Goal: Check status: Check status

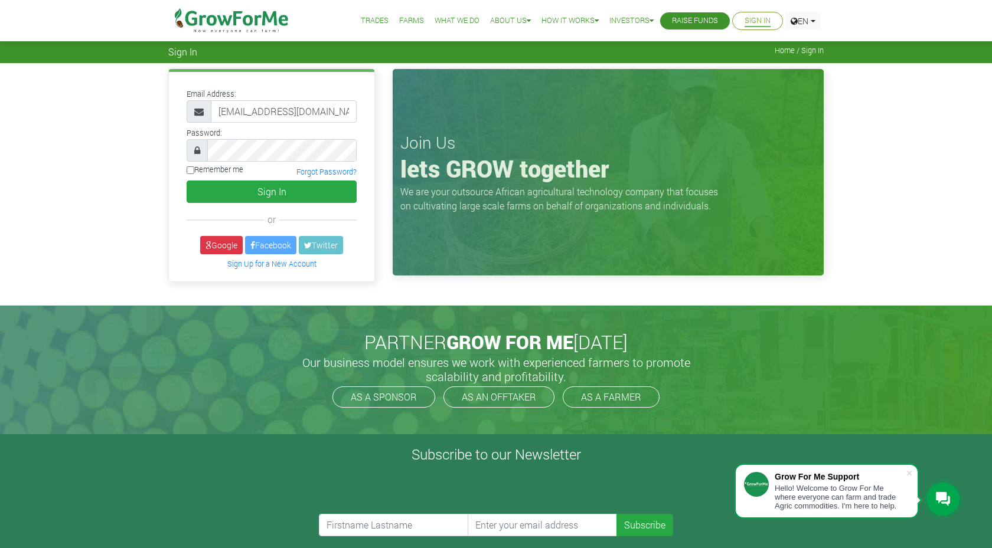
type input "233546282205@growforme.com"
click at [272, 191] on button "Sign In" at bounding box center [272, 192] width 170 height 22
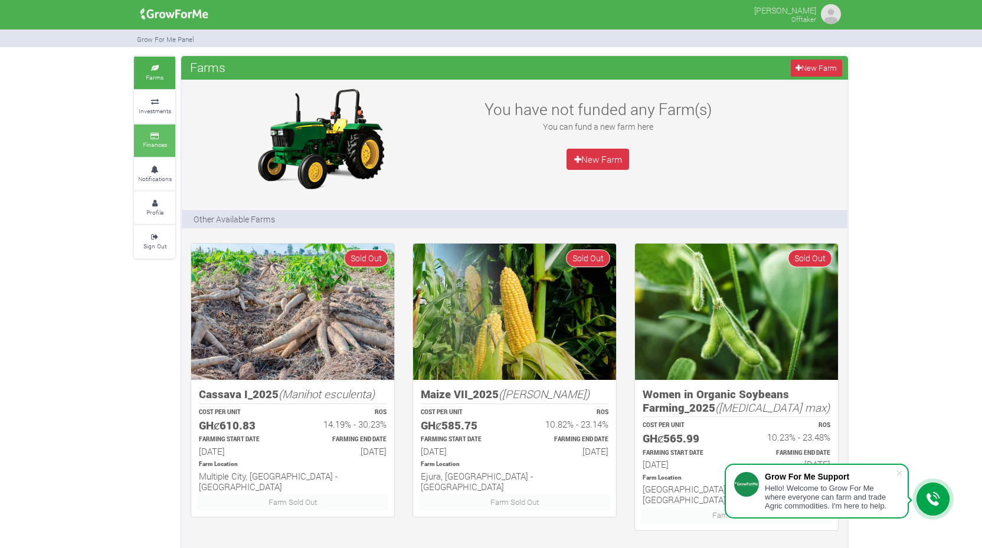
click at [160, 136] on link "Finances" at bounding box center [154, 141] width 41 height 32
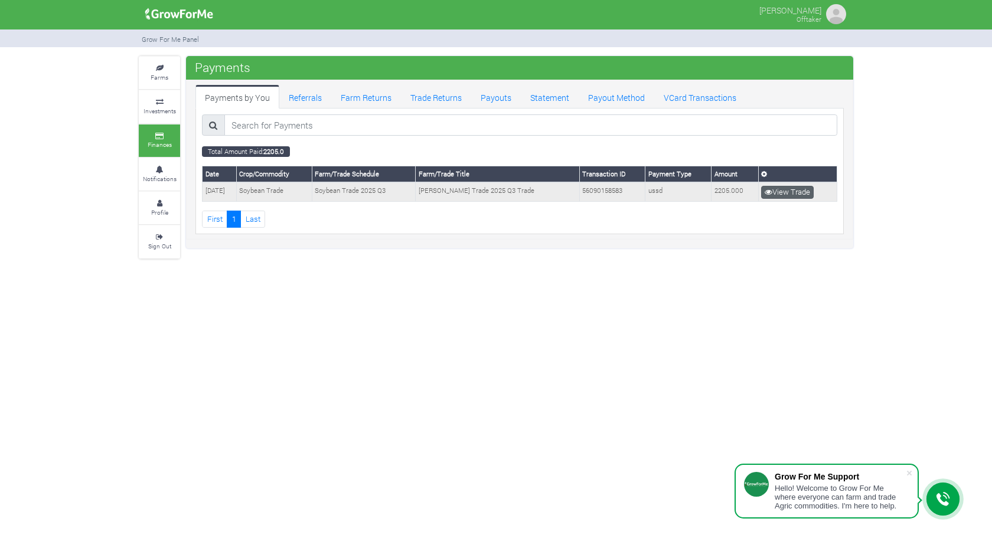
click at [787, 189] on link "View Trade" at bounding box center [787, 192] width 53 height 13
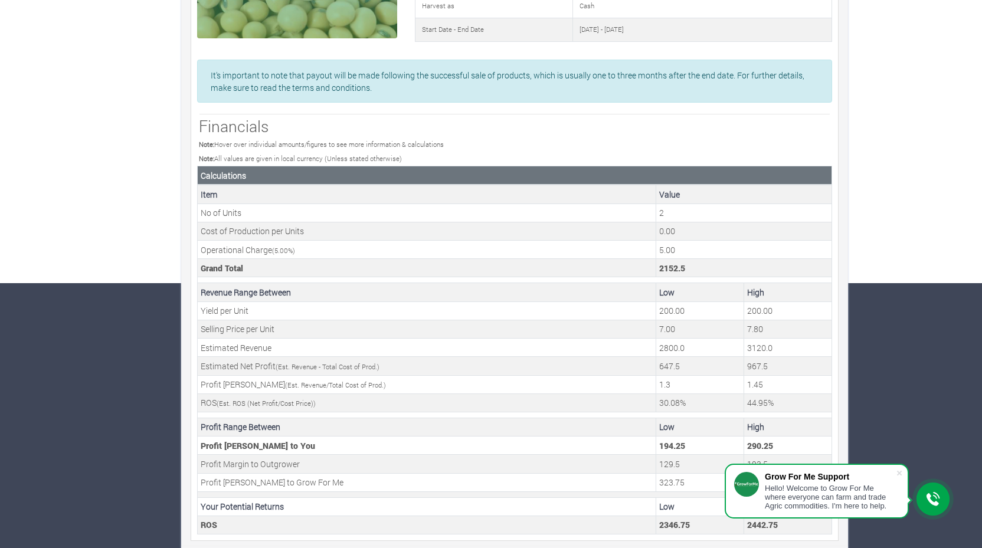
scroll to position [264, 0]
click at [899, 473] on span at bounding box center [900, 474] width 12 height 12
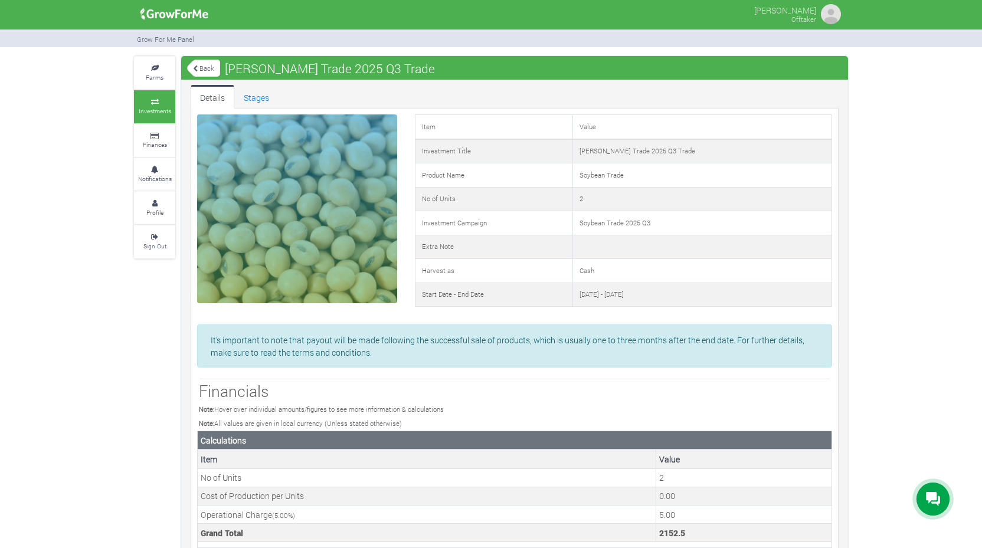
scroll to position [0, 0]
